Goal: Information Seeking & Learning: Learn about a topic

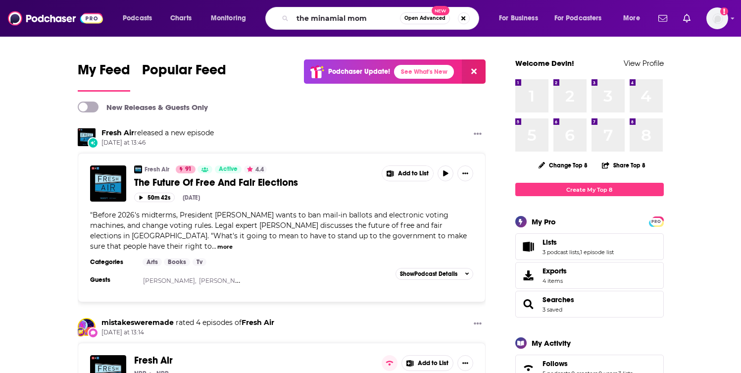
click at [323, 19] on input "the minamial mom" at bounding box center [345, 18] width 107 height 16
type input "the minimal mom"
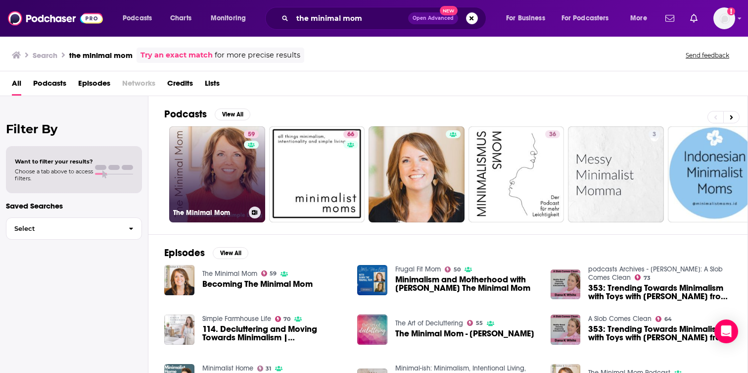
click at [186, 184] on link "59 The Minimal Mom" at bounding box center [217, 174] width 96 height 96
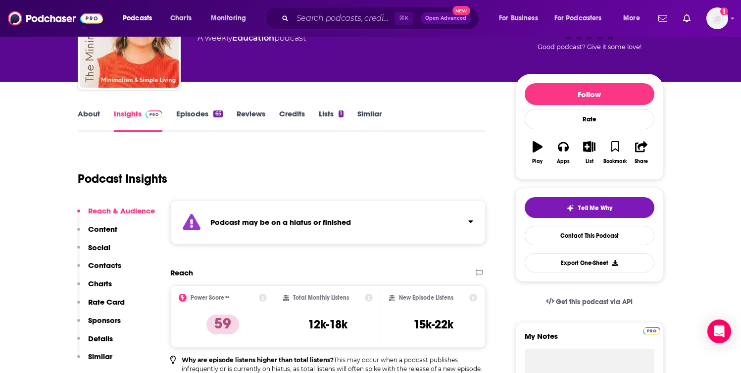
scroll to position [67, 0]
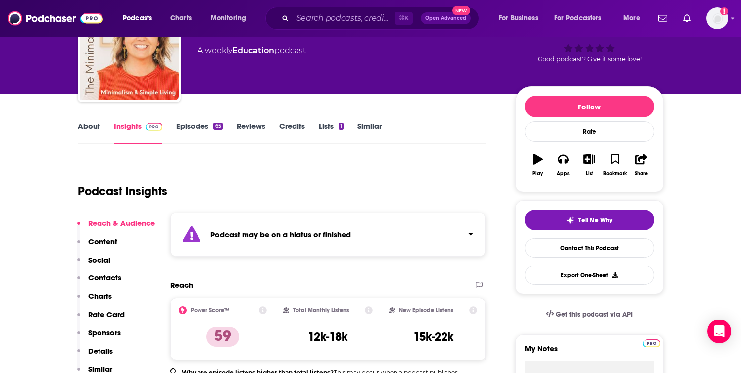
click at [193, 130] on link "Episodes 65" at bounding box center [199, 132] width 46 height 23
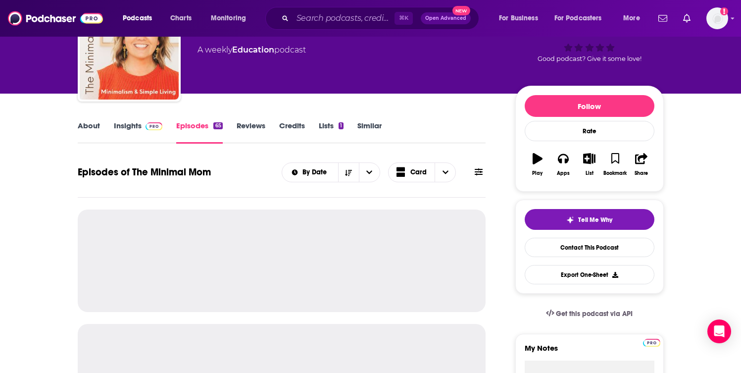
scroll to position [54, 0]
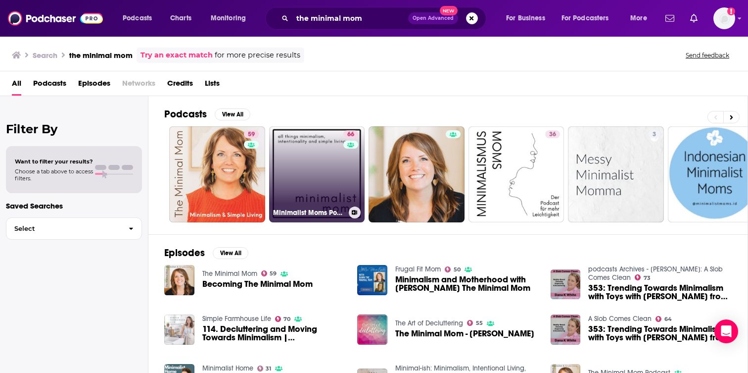
click at [316, 155] on link "66 Minimalist Moms Podcast | All Things Minimalism, Intentionality & Simple Liv…" at bounding box center [317, 174] width 96 height 96
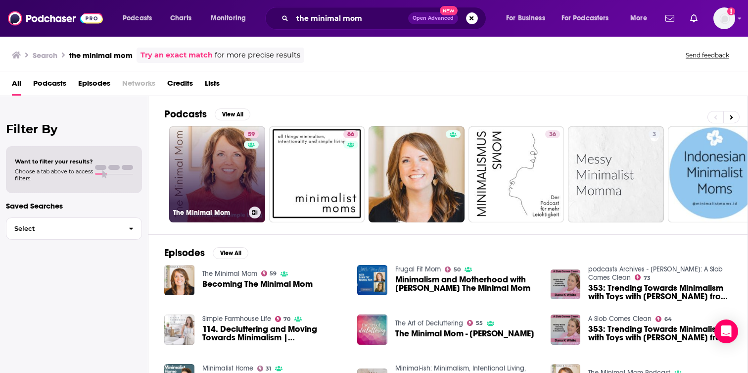
click at [222, 166] on link "59 The Minimal Mom" at bounding box center [217, 174] width 96 height 96
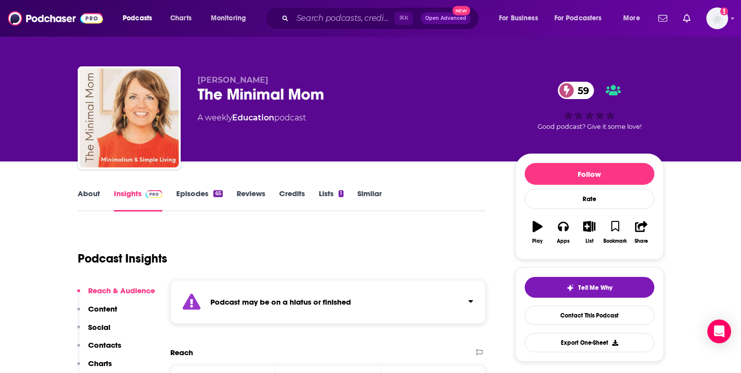
click at [200, 191] on link "Episodes 65" at bounding box center [199, 200] width 46 height 23
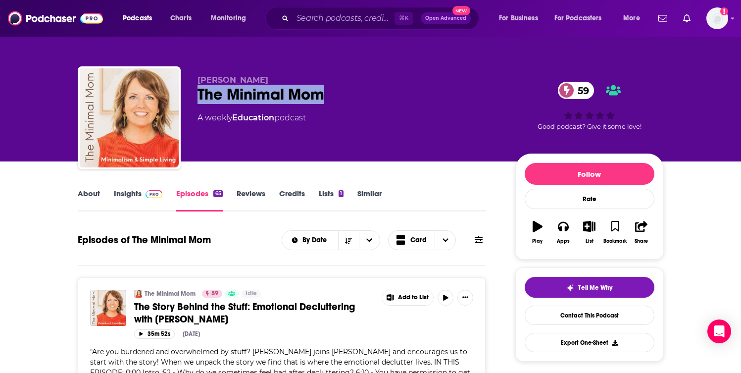
drag, startPoint x: 332, startPoint y: 94, endPoint x: 197, endPoint y: 95, distance: 134.6
click at [197, 95] on div "The Minimal Mom [DEMOGRAPHIC_DATA]" at bounding box center [348, 94] width 302 height 19
copy h2 "The Minimal Mom"
